Goal: Task Accomplishment & Management: Manage account settings

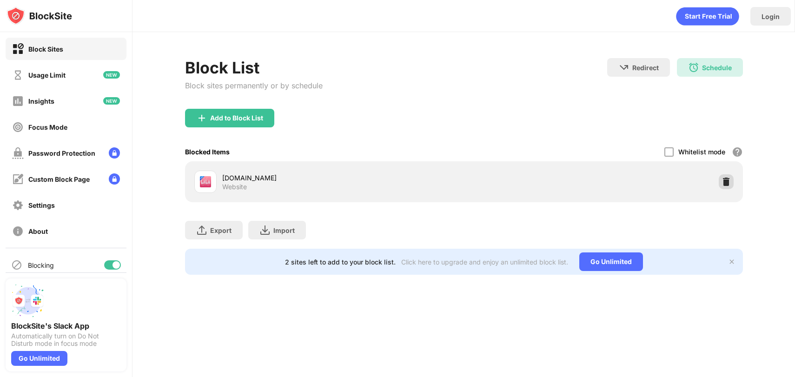
click at [725, 183] on img at bounding box center [726, 181] width 9 height 9
